Goal: Information Seeking & Learning: Learn about a topic

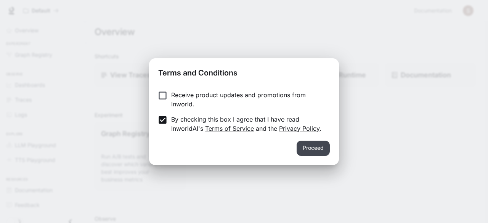
click at [323, 153] on button "Proceed" at bounding box center [313, 148] width 33 height 15
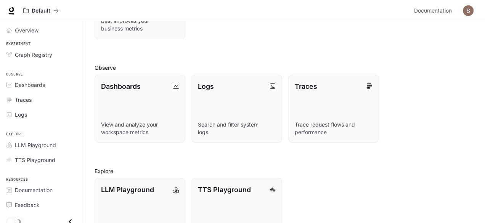
scroll to position [183, 0]
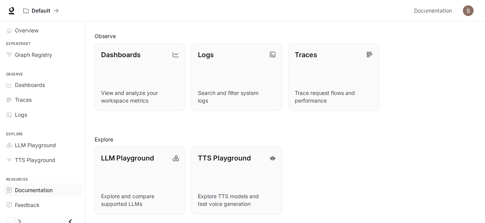
click at [42, 193] on link "Documentation" at bounding box center [42, 189] width 79 height 13
